Goal: Find specific page/section: Find specific page/section

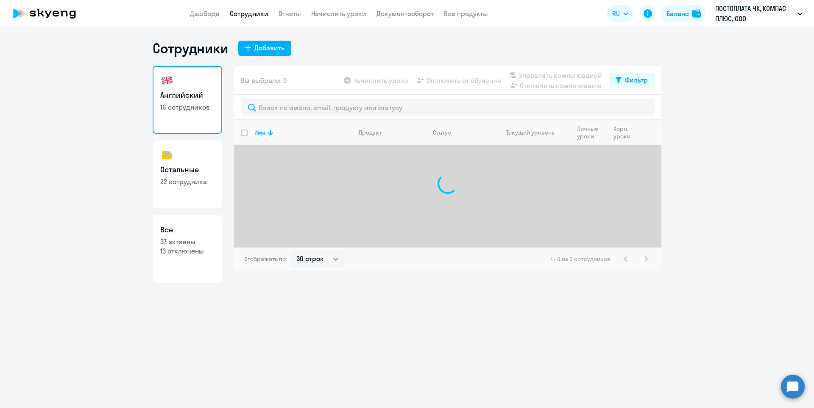
select select "30"
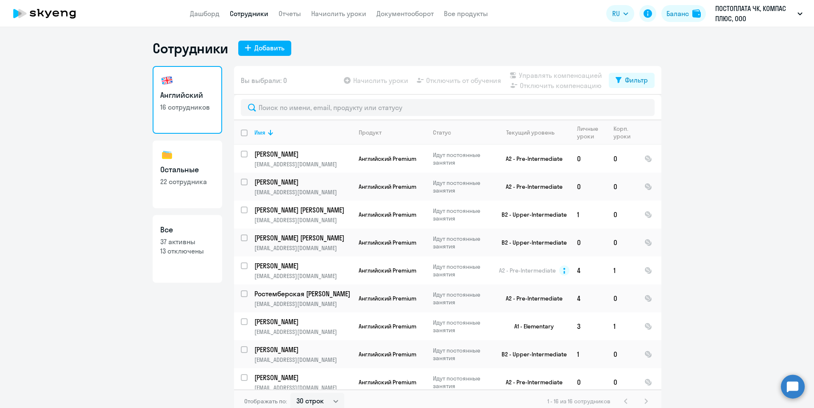
click at [797, 383] on circle at bounding box center [793, 387] width 24 height 24
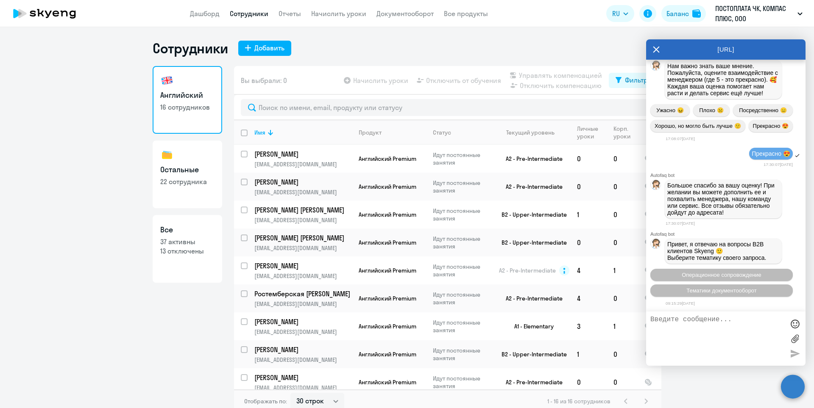
scroll to position [13640, 0]
click at [178, 176] on link "Остальные 22 сотрудника" at bounding box center [187, 175] width 69 height 68
select select "30"
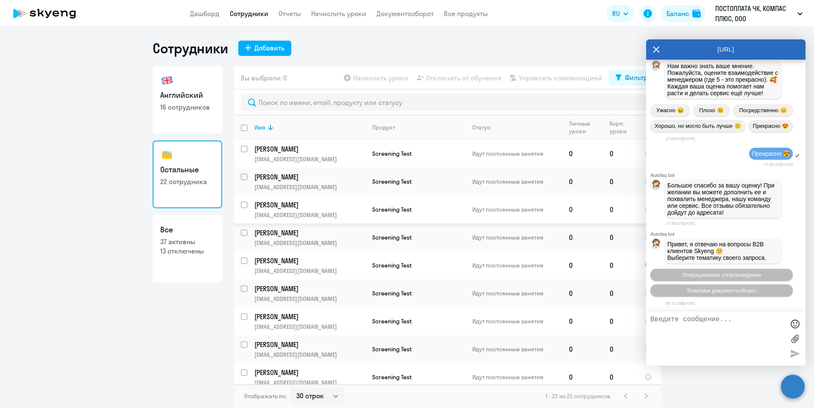
click at [308, 203] on p "[PERSON_NAME]" at bounding box center [309, 204] width 111 height 9
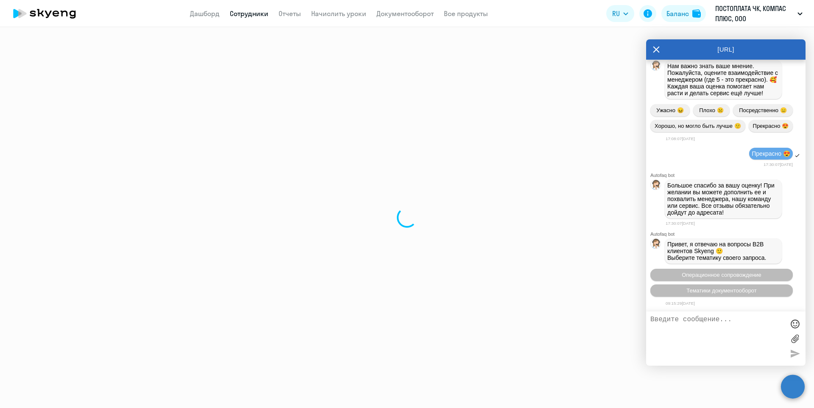
select select "others"
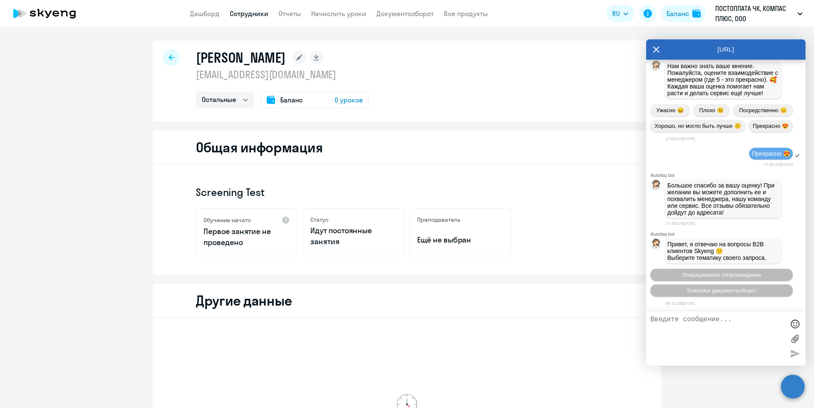
click at [169, 57] on icon at bounding box center [172, 58] width 6 height 6
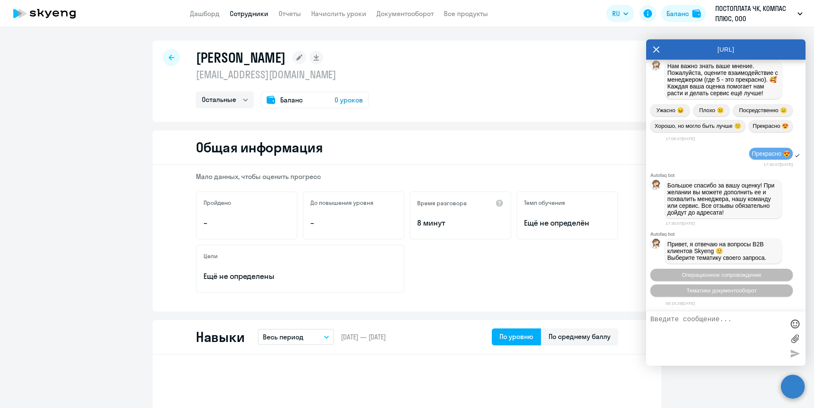
click at [164, 62] on div at bounding box center [171, 57] width 17 height 17
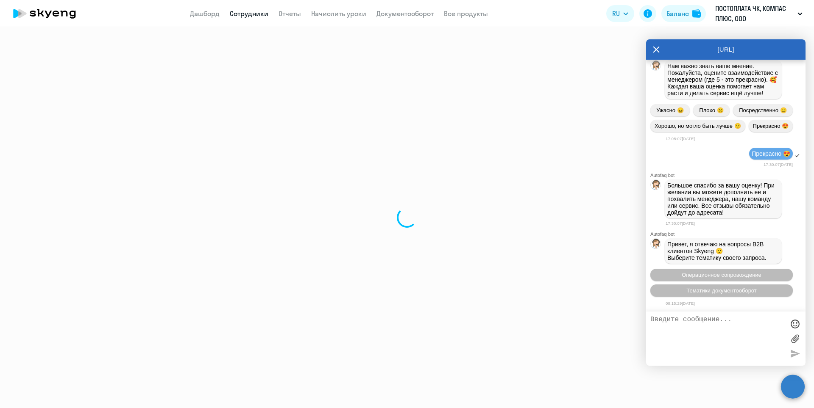
select select "30"
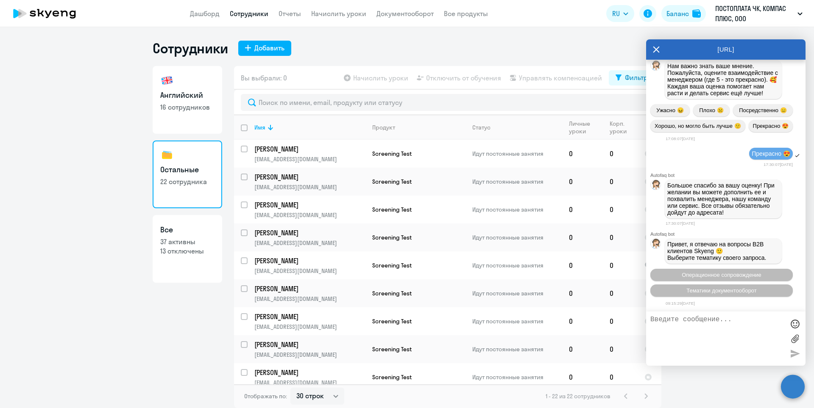
click at [163, 89] on link "Английский 16 сотрудников" at bounding box center [187, 100] width 69 height 68
select select "30"
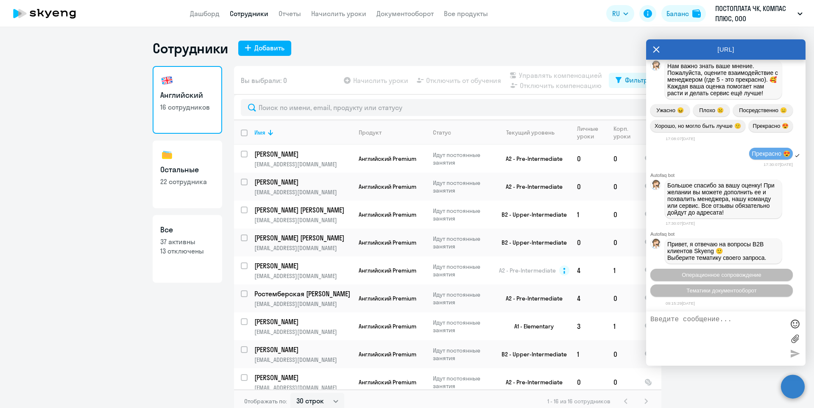
click at [656, 49] on icon at bounding box center [656, 50] width 6 height 6
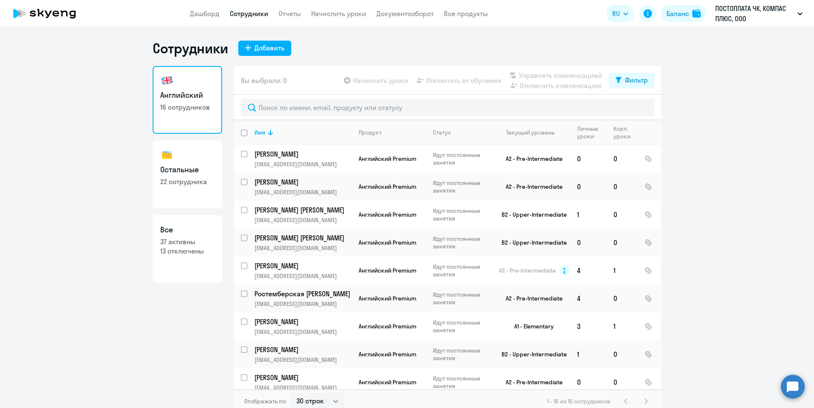
click at [792, 383] on circle at bounding box center [793, 387] width 24 height 24
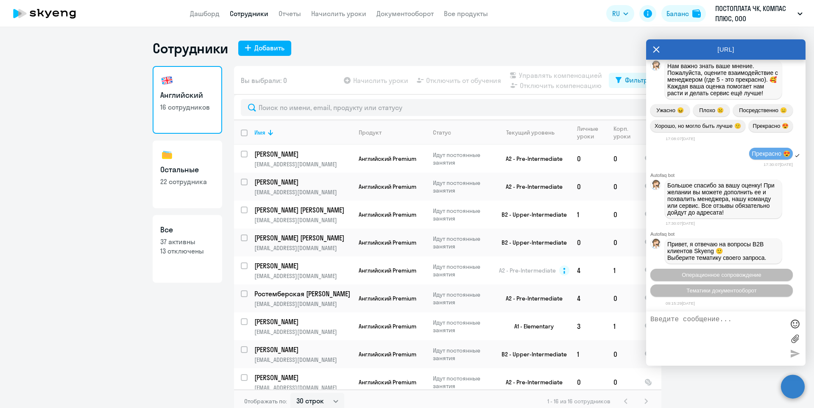
scroll to position [13640, 0]
